Goal: Entertainment & Leisure: Consume media (video, audio)

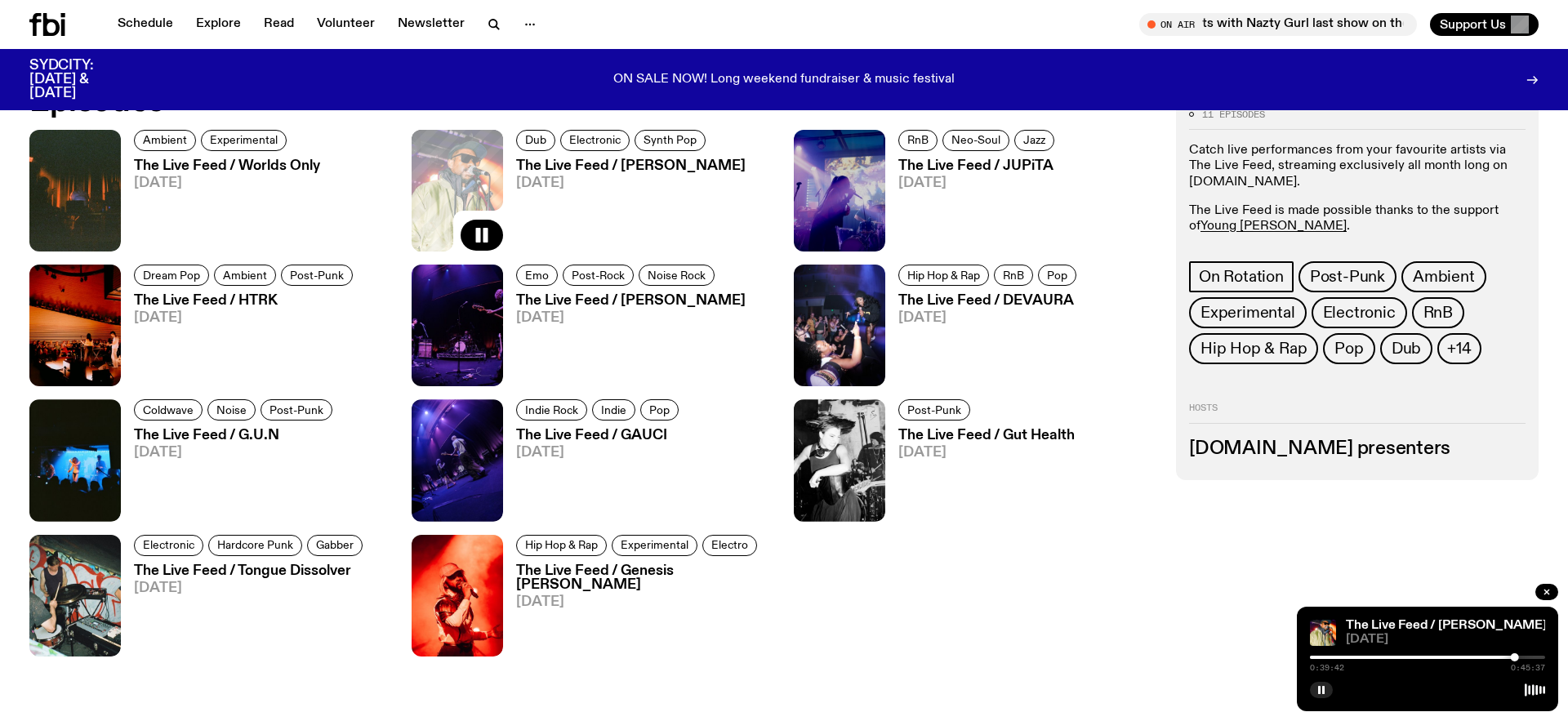
scroll to position [1021, 0]
click at [870, 232] on icon "button" at bounding box center [864, 234] width 20 height 20
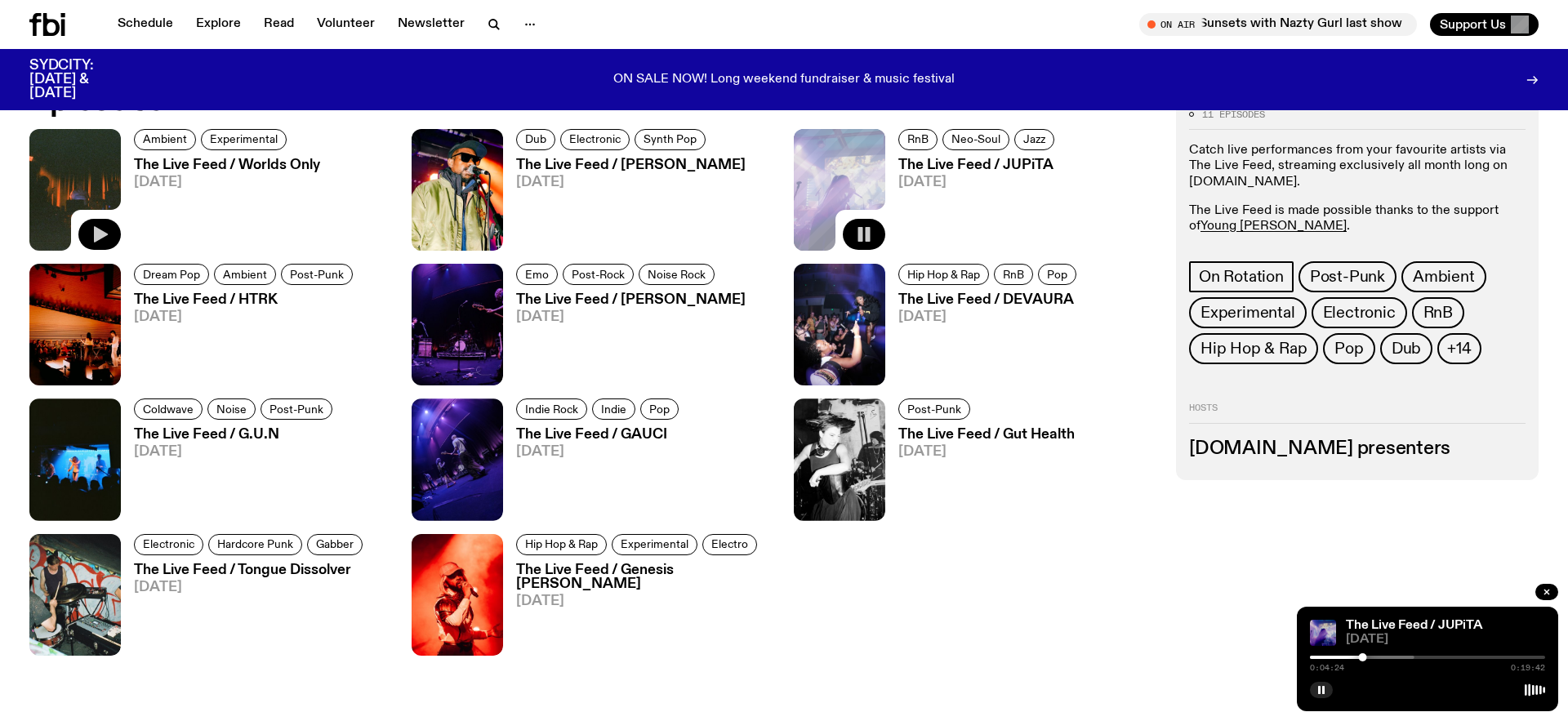
click at [107, 236] on icon "button" at bounding box center [99, 234] width 20 height 20
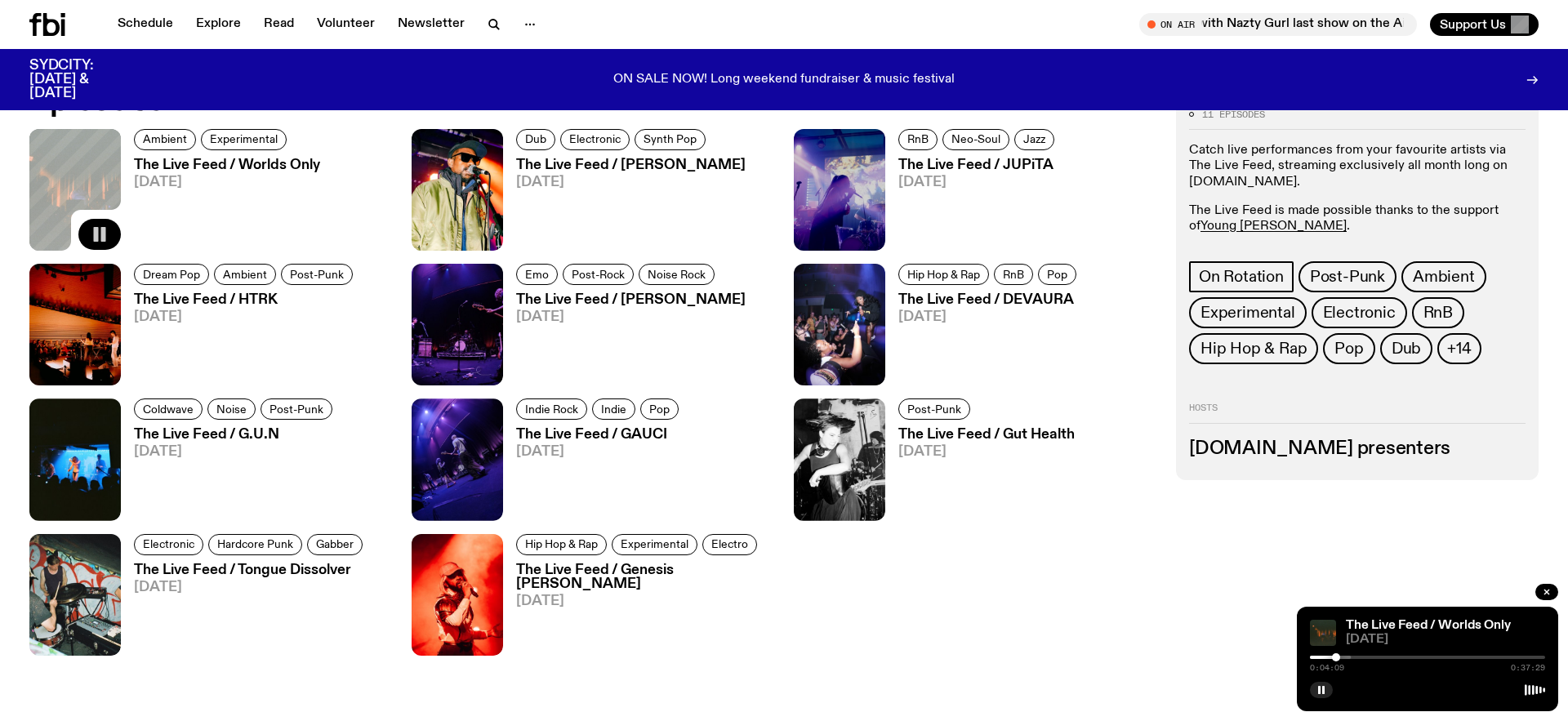
click at [103, 236] on rect "button" at bounding box center [103, 234] width 5 height 15
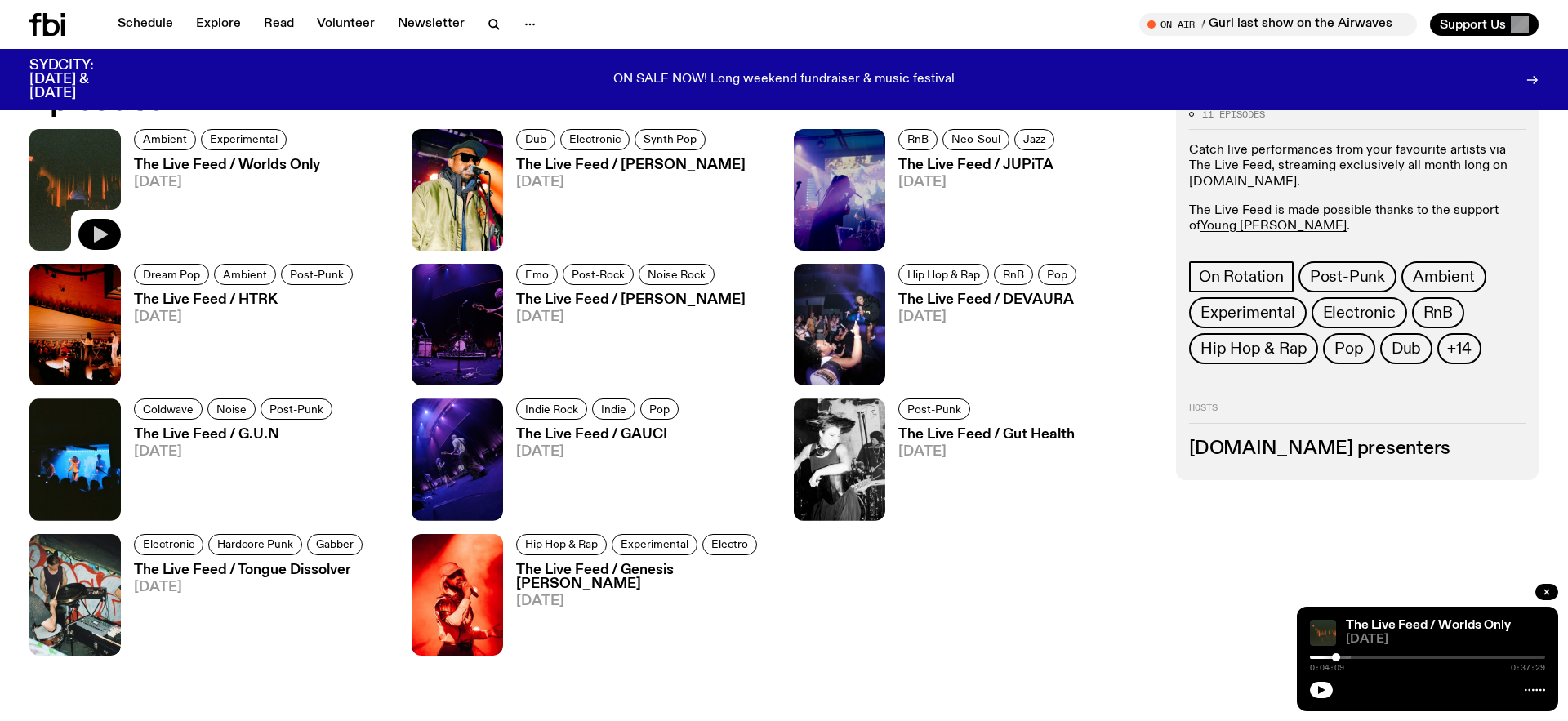
click at [53, 22] on icon at bounding box center [47, 24] width 35 height 22
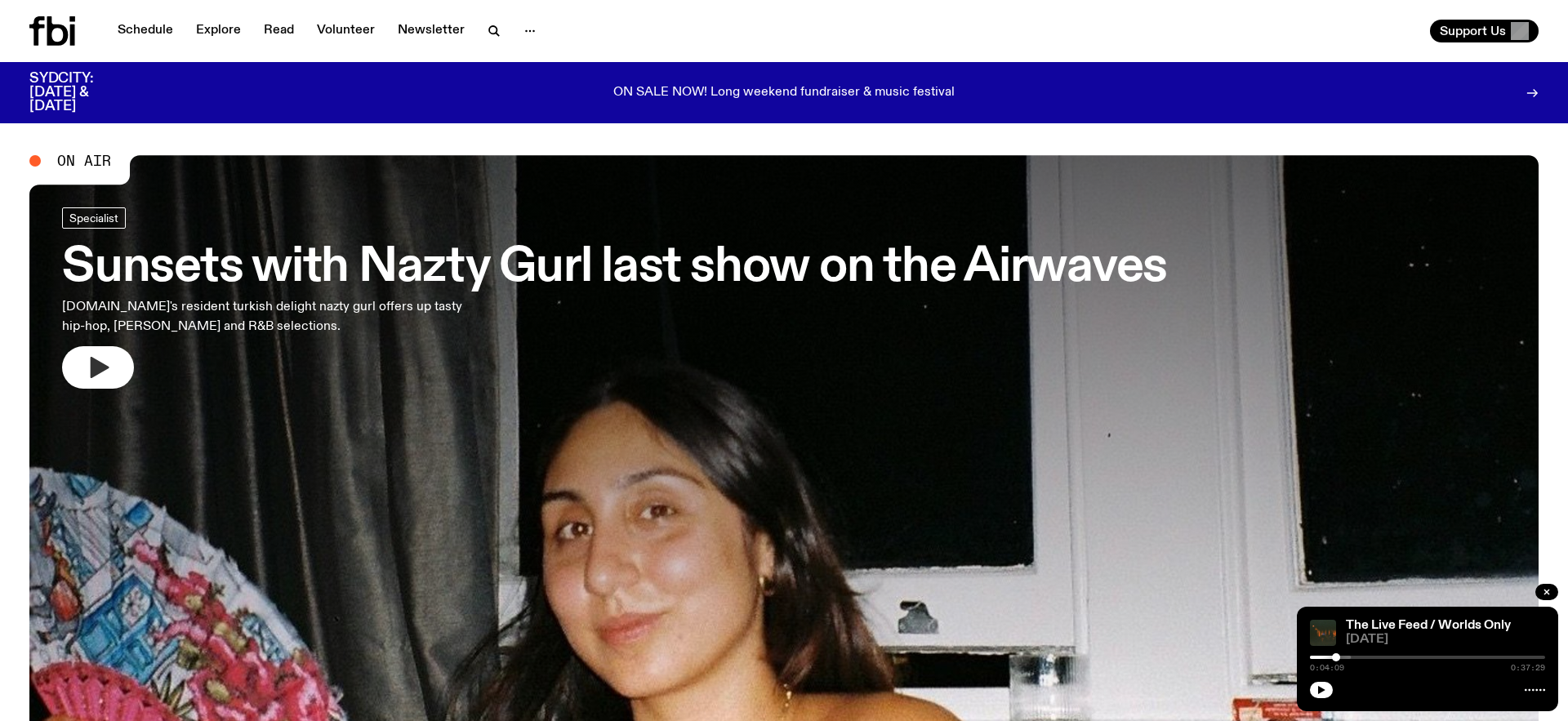
click at [86, 357] on icon "button" at bounding box center [98, 368] width 26 height 26
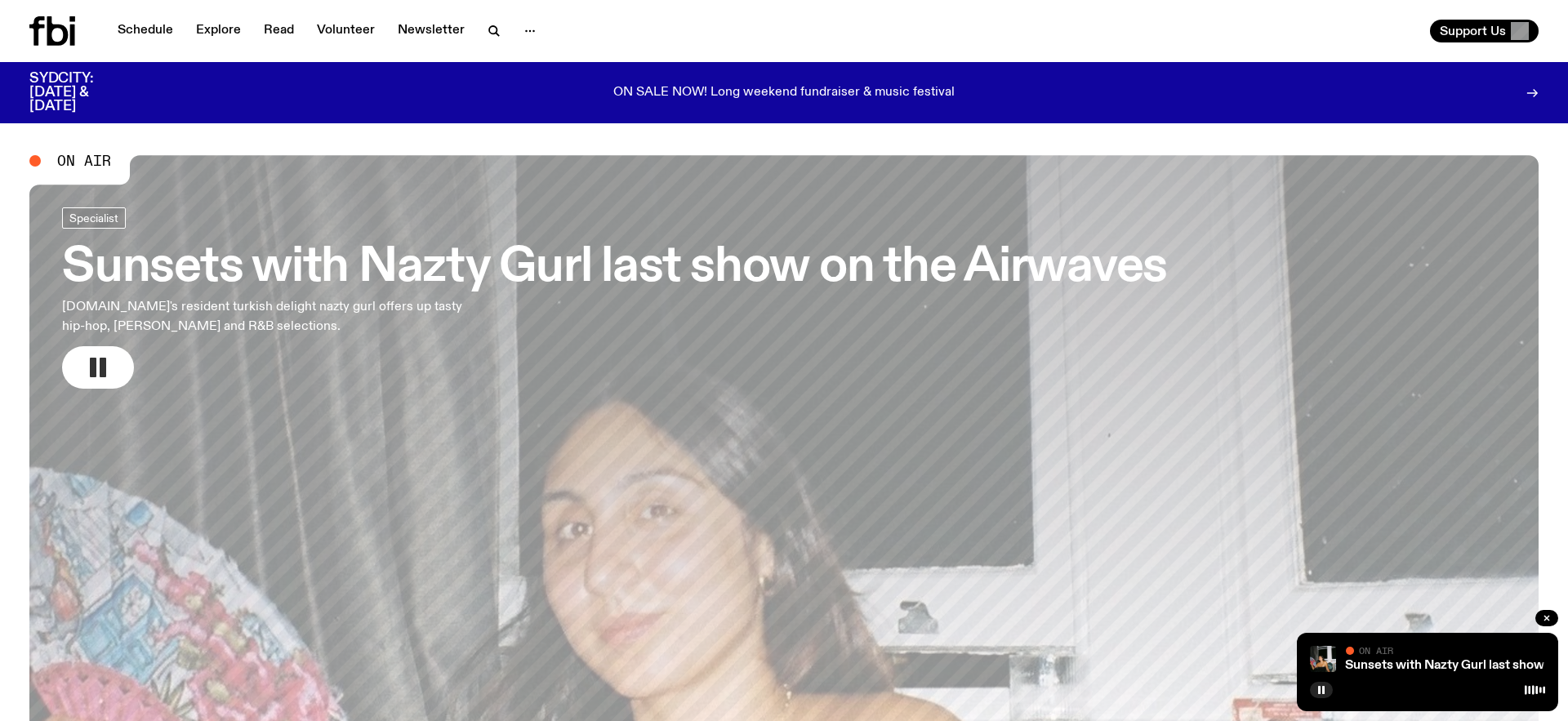
click at [110, 364] on button "button" at bounding box center [97, 367] width 72 height 42
